Goal: Information Seeking & Learning: Learn about a topic

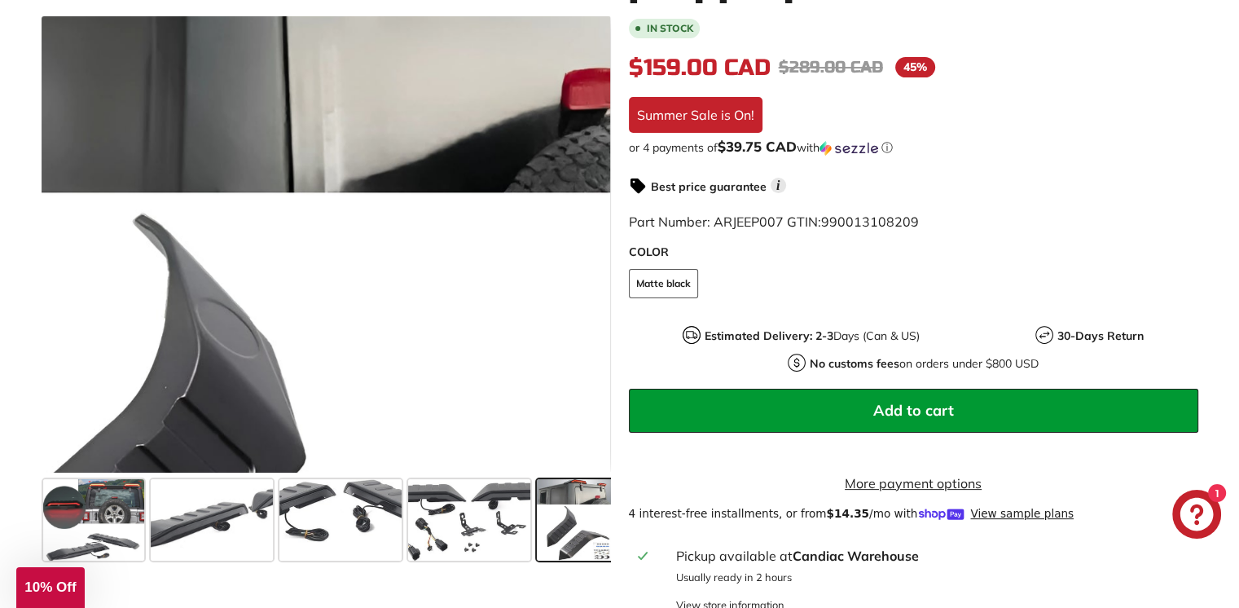
scroll to position [0, 187]
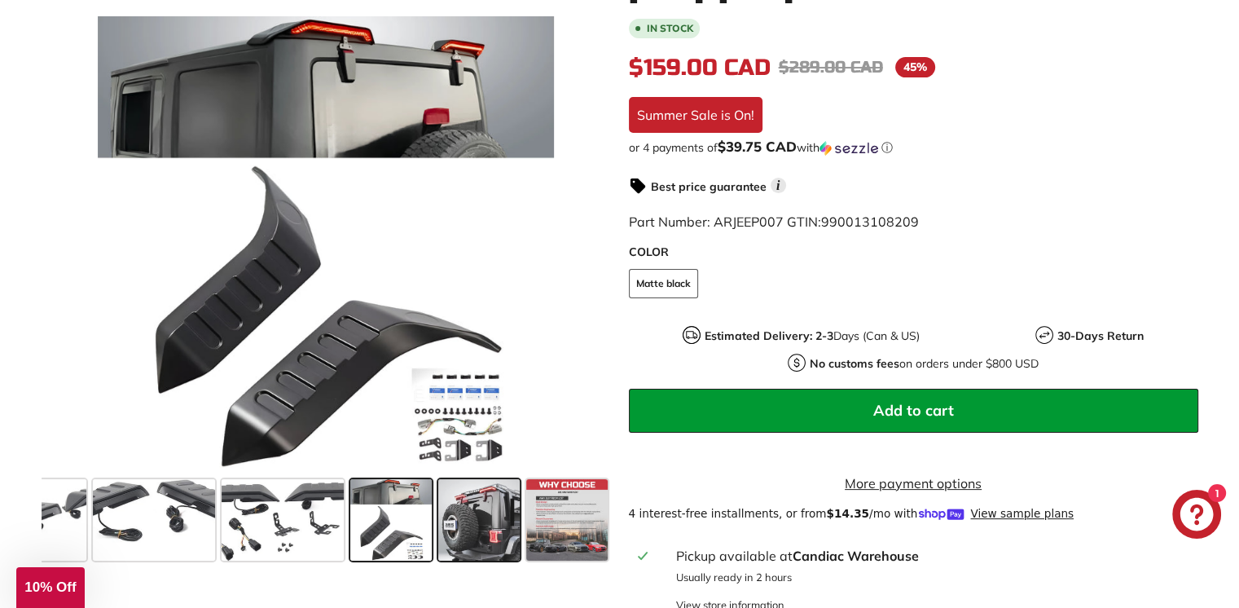
click at [474, 510] on span at bounding box center [478, 519] width 81 height 81
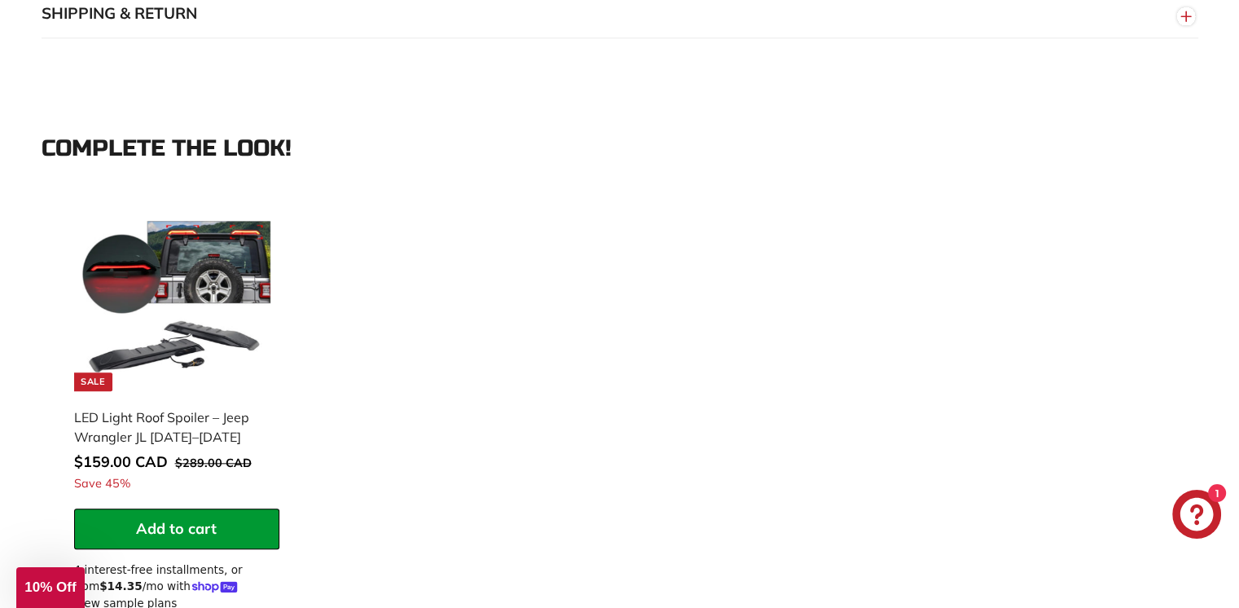
scroll to position [0, 112]
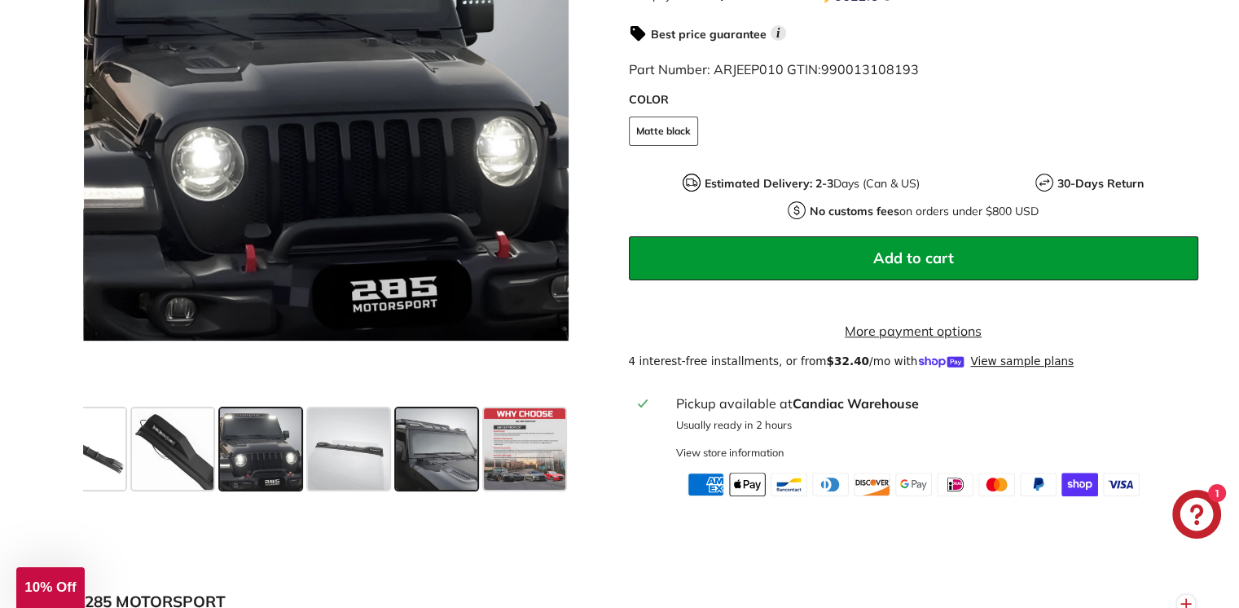
click at [447, 474] on span at bounding box center [436, 448] width 81 height 81
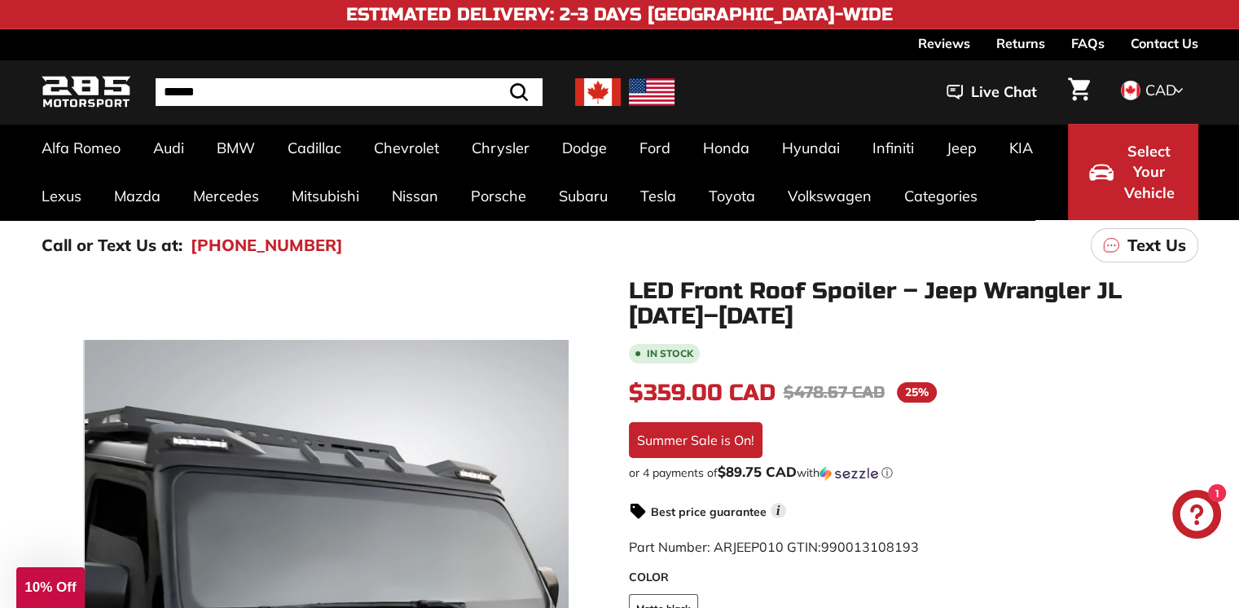
scroll to position [0, 0]
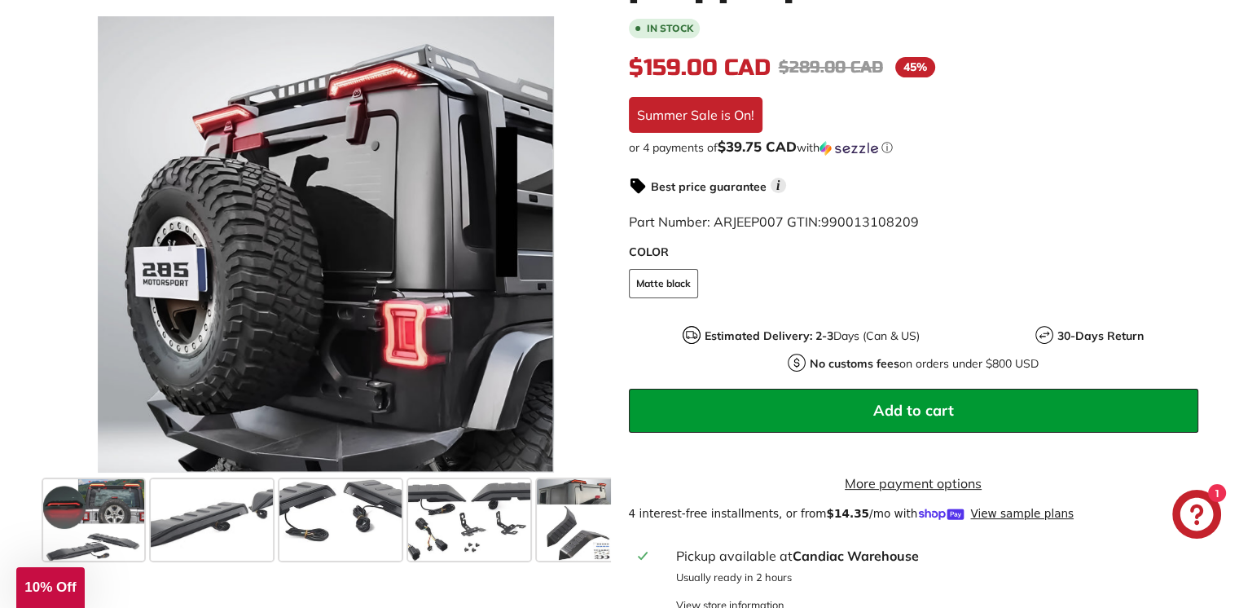
scroll to position [0, 187]
